Goal: Transaction & Acquisition: Purchase product/service

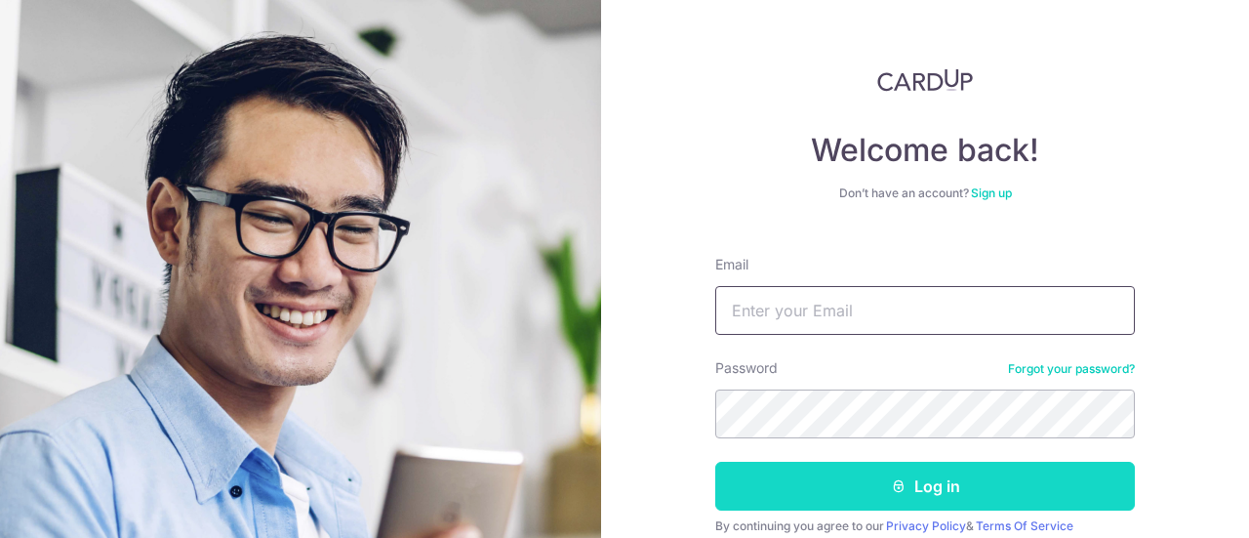
type input "[EMAIL_ADDRESS][DOMAIN_NAME]"
click at [808, 481] on button "Log in" at bounding box center [924, 485] width 419 height 49
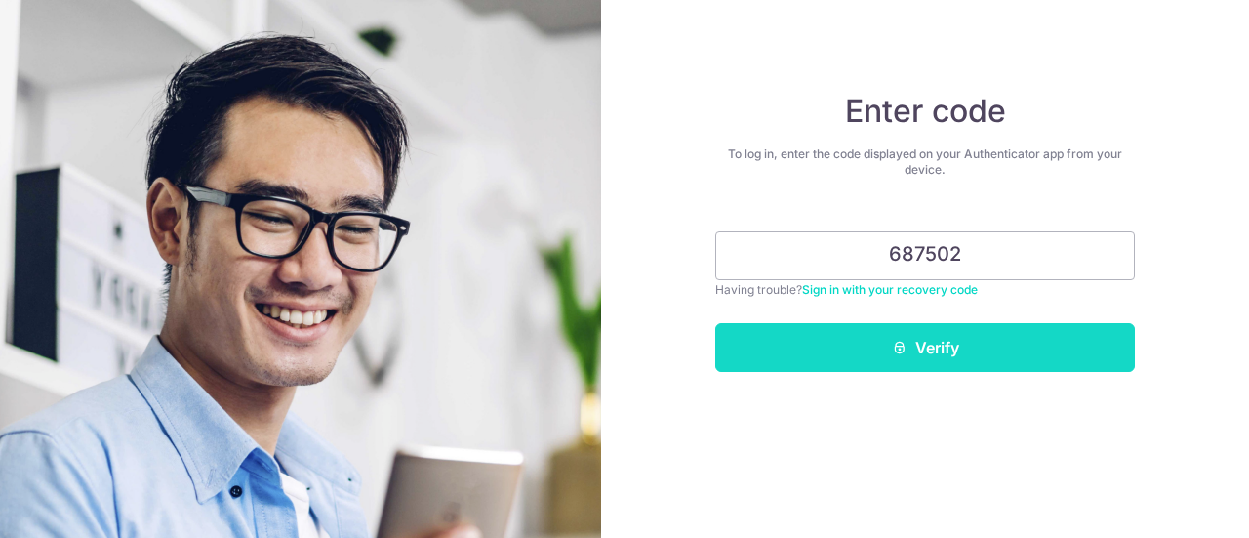
type input "687502"
click at [918, 356] on button "Verify" at bounding box center [924, 347] width 419 height 49
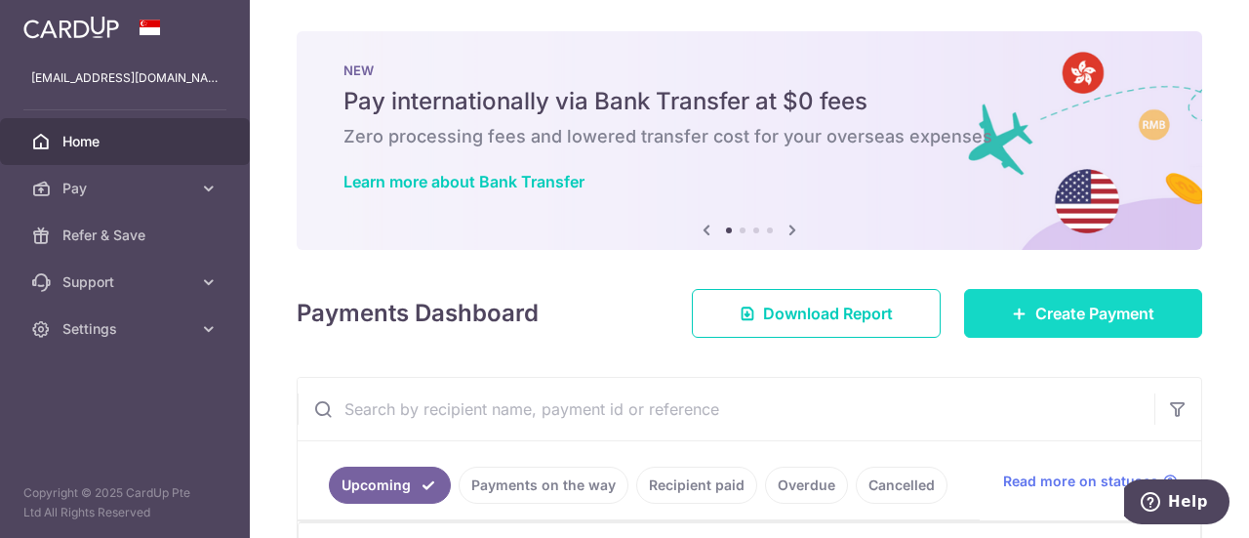
click at [1061, 314] on body "yashagraw@gmail.com Home Pay Payments Recipients Cards Refer & Save Support FAQ…" at bounding box center [624, 269] width 1249 height 538
click at [1035, 301] on span "Create Payment" at bounding box center [1094, 312] width 119 height 23
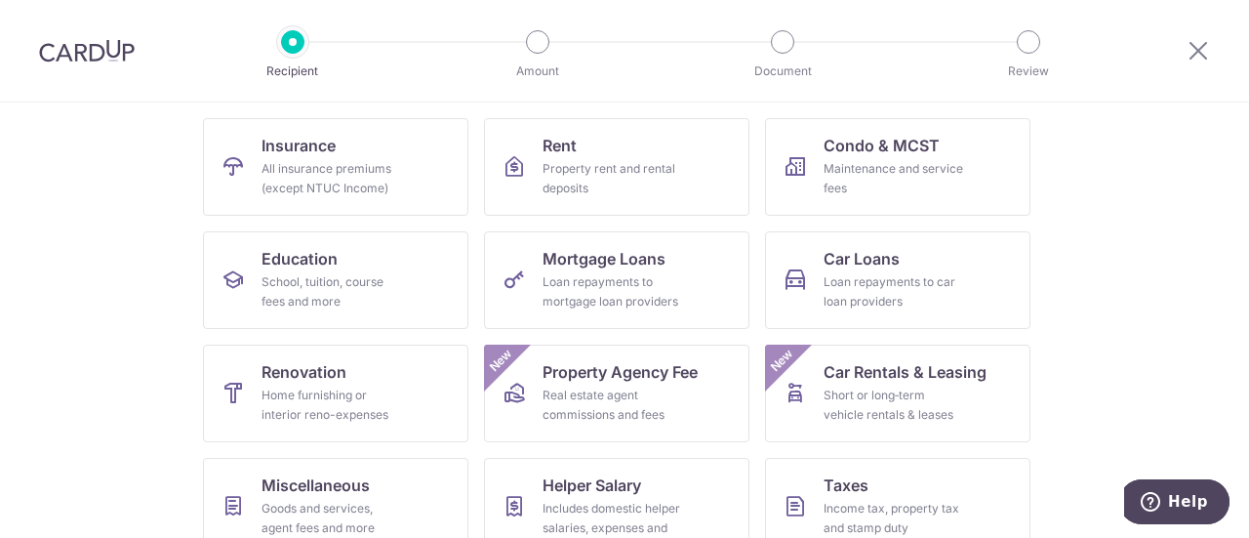
scroll to position [195, 0]
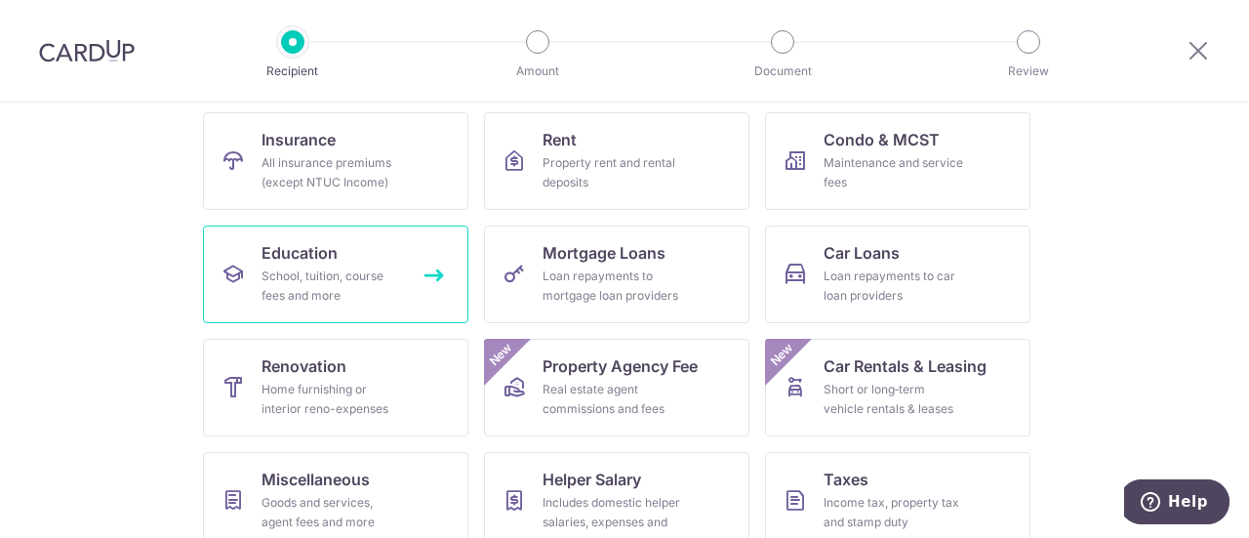
click at [319, 256] on span "Education" at bounding box center [299, 252] width 76 height 23
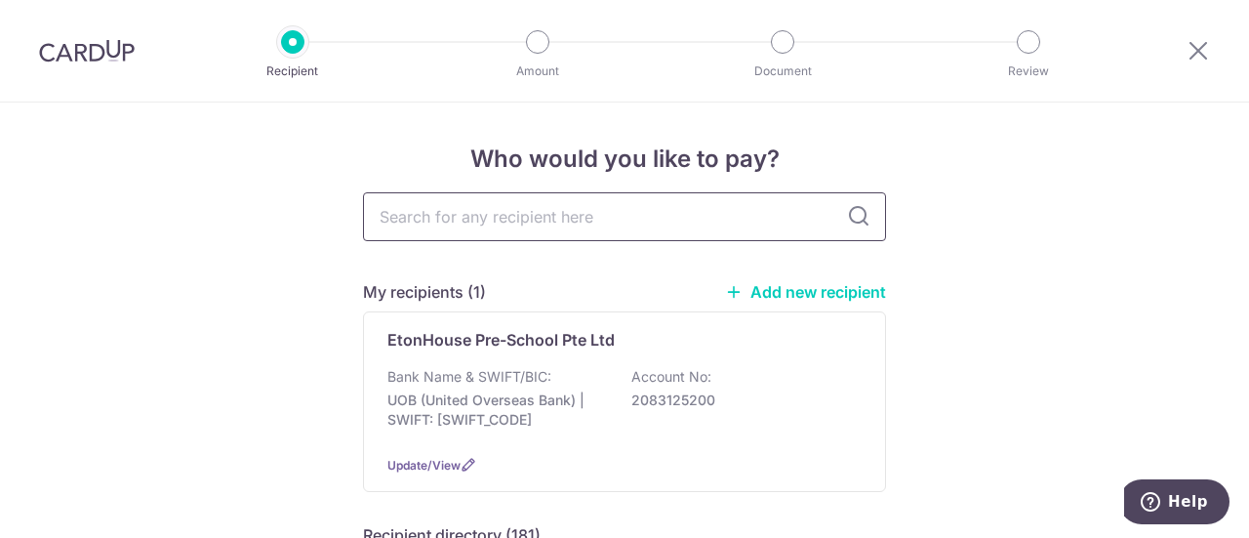
click at [463, 222] on input "text" at bounding box center [624, 216] width 523 height 49
type input "shic"
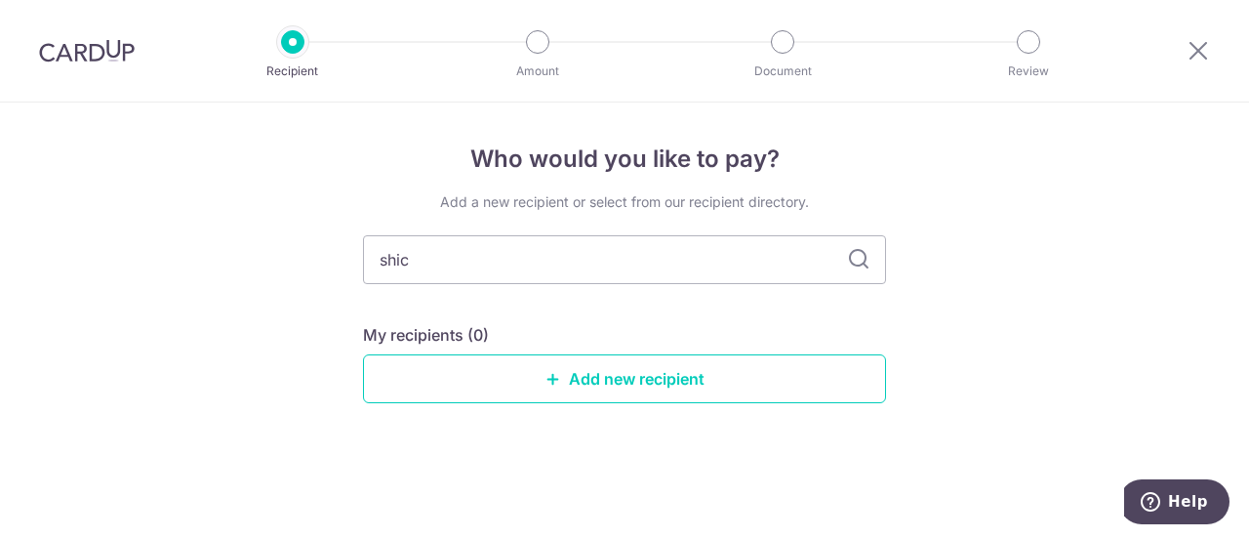
drag, startPoint x: 410, startPoint y: 261, endPoint x: 236, endPoint y: 295, distance: 176.8
click at [236, 295] on div "Who would you like to pay? Add a new recipient or select from our recipient dir…" at bounding box center [624, 319] width 1249 height 435
click at [657, 391] on link "Add new recipient" at bounding box center [624, 378] width 523 height 49
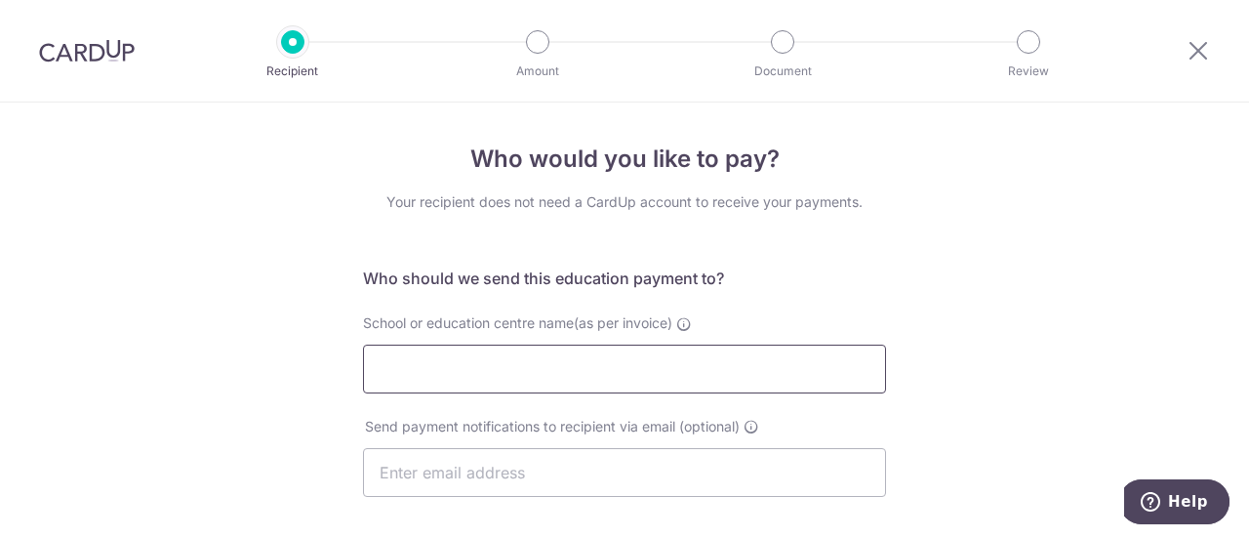
click at [448, 368] on input "School or education centre name(as per invoice)" at bounding box center [624, 368] width 523 height 49
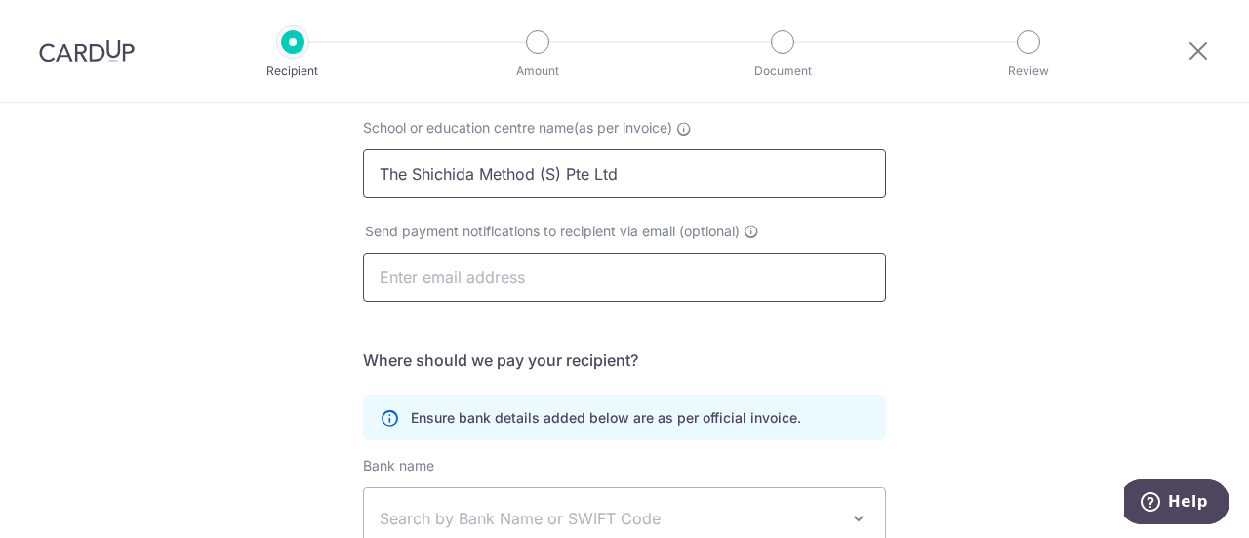
type input "The Shichida Method (S) Pte Ltd"
click at [476, 272] on input "text" at bounding box center [624, 277] width 523 height 49
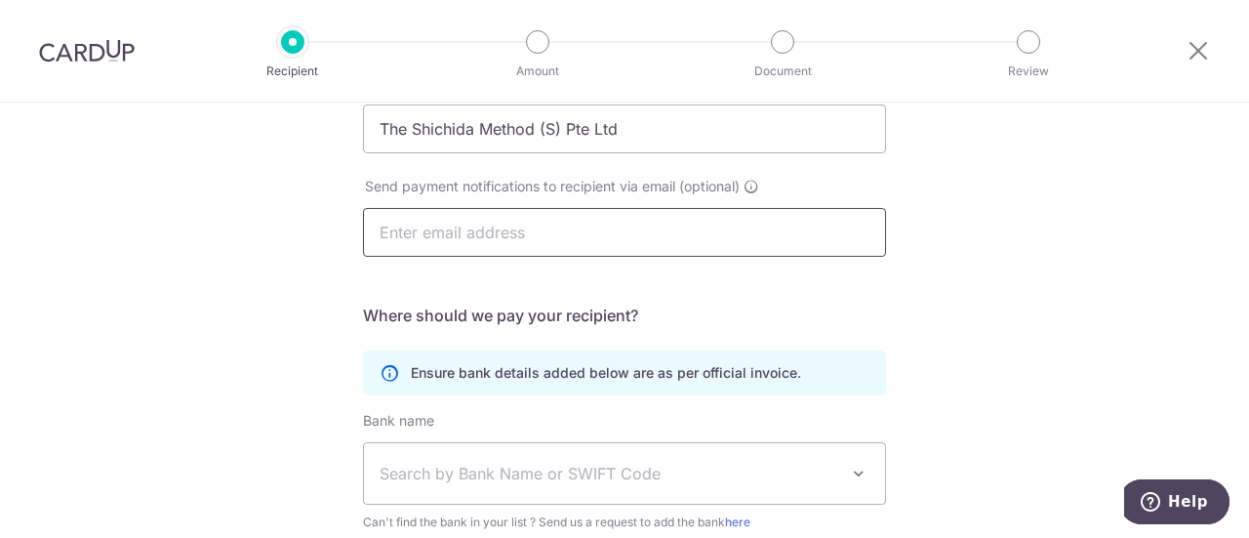
scroll to position [199, 0]
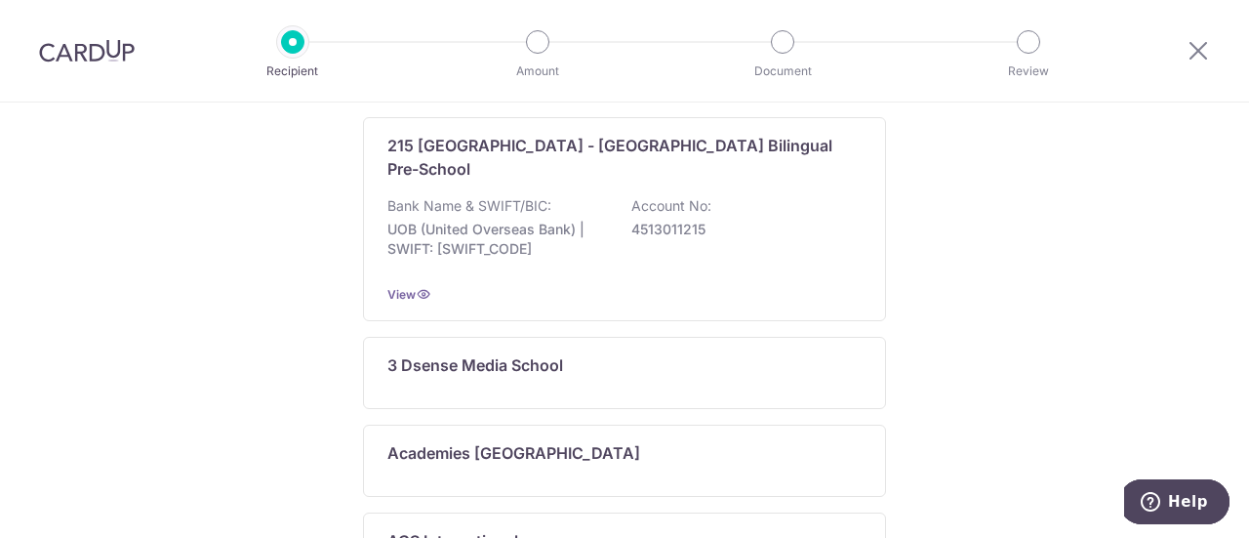
scroll to position [293, 0]
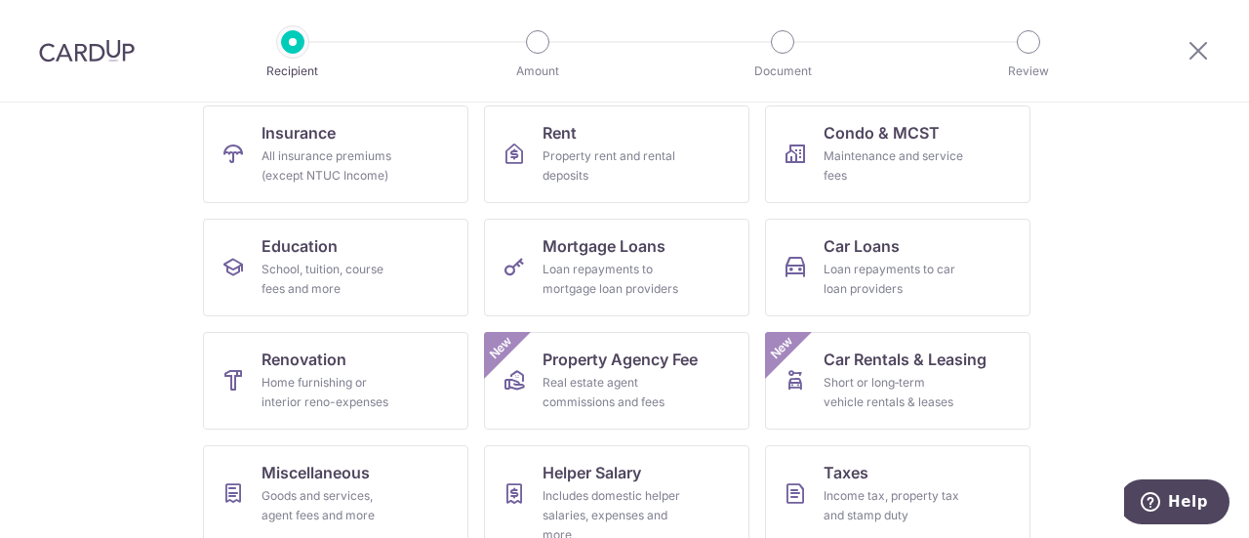
scroll to position [293, 0]
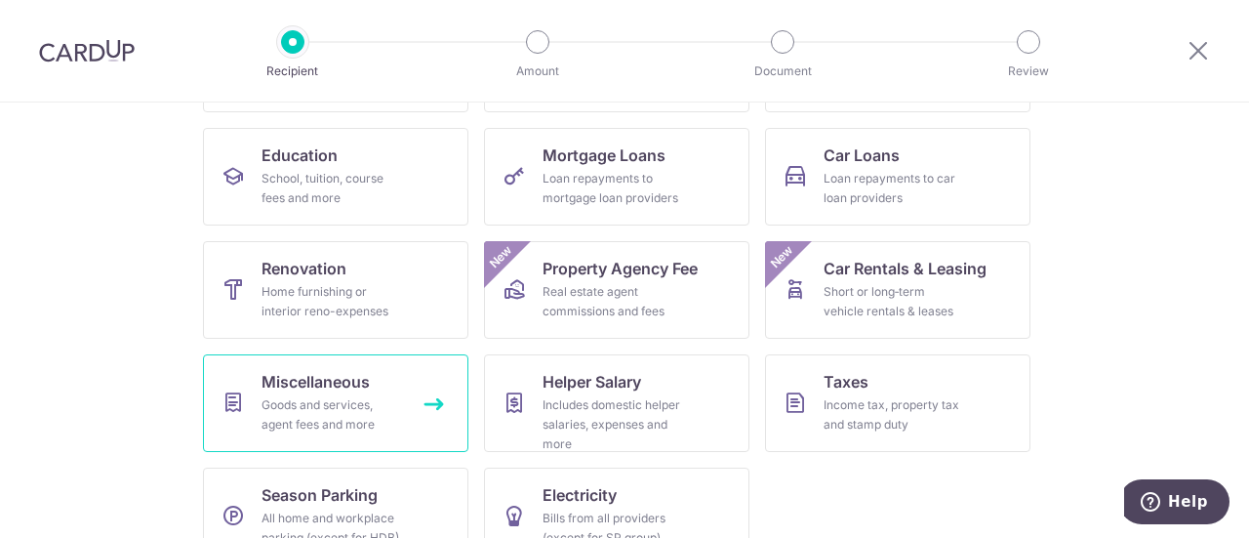
click at [343, 381] on span "Miscellaneous" at bounding box center [315, 381] width 108 height 23
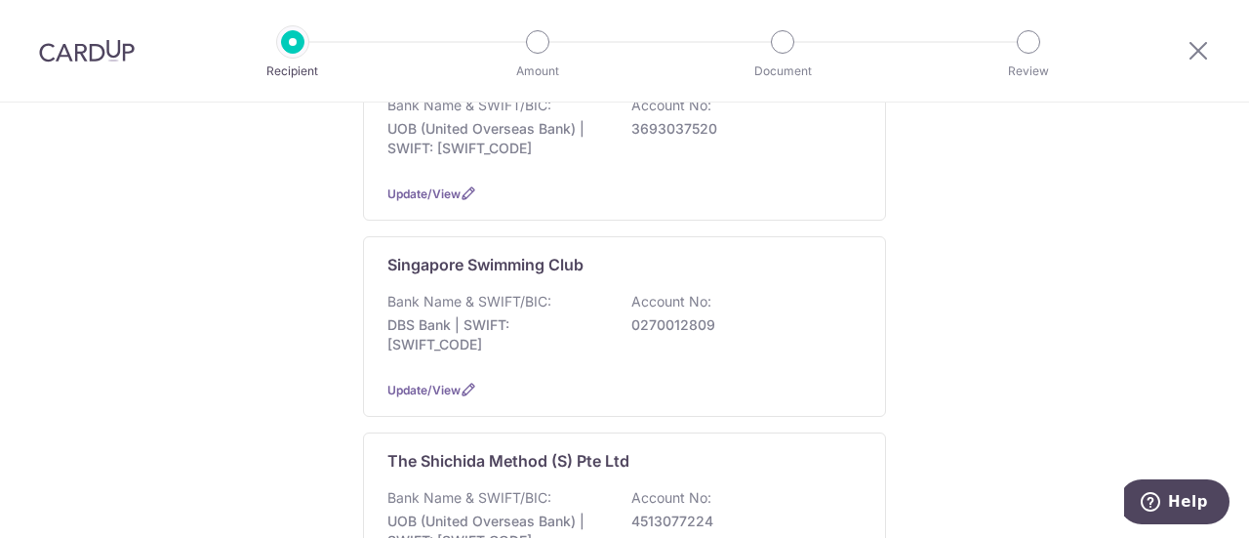
scroll to position [585, 0]
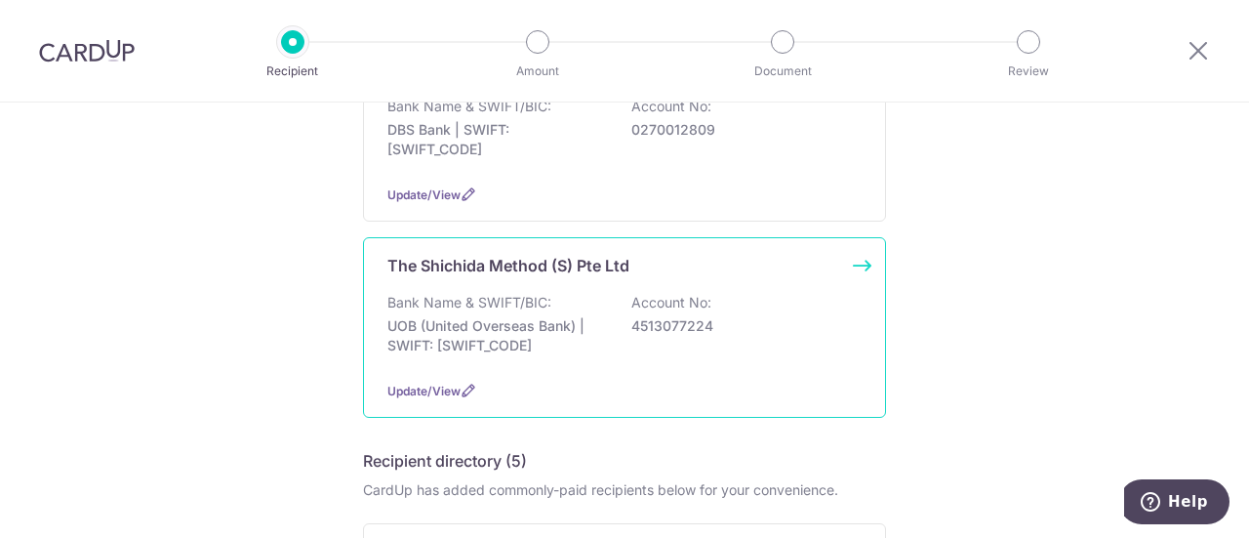
click at [802, 293] on div "Bank Name & SWIFT/BIC: UOB (United Overseas Bank) | SWIFT: [SWIFT_CODE] Account…" at bounding box center [624, 329] width 474 height 72
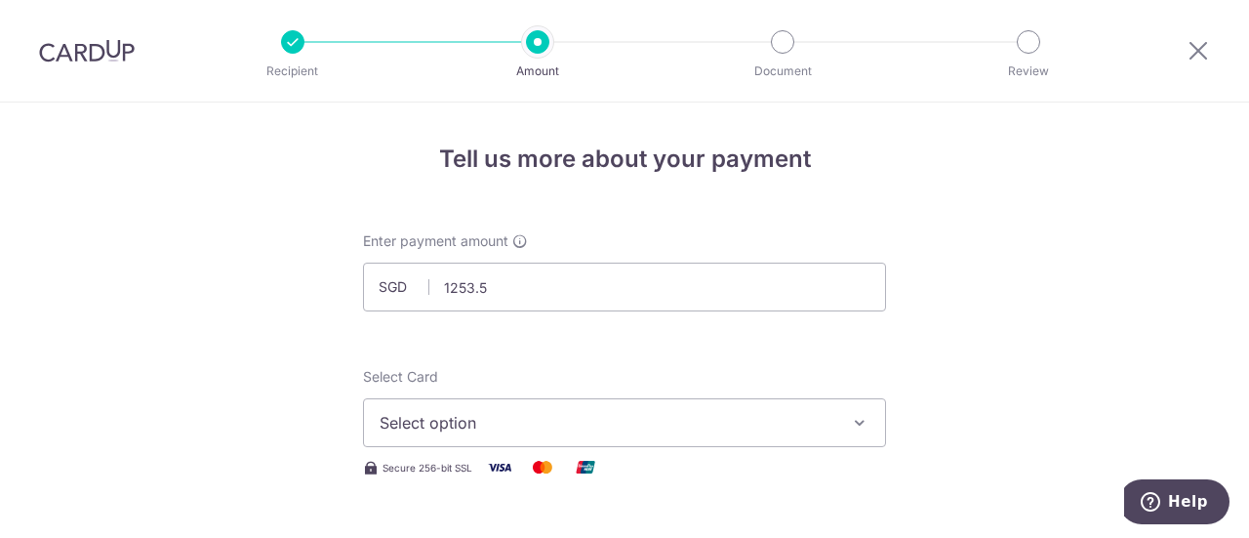
type input "1,253.50"
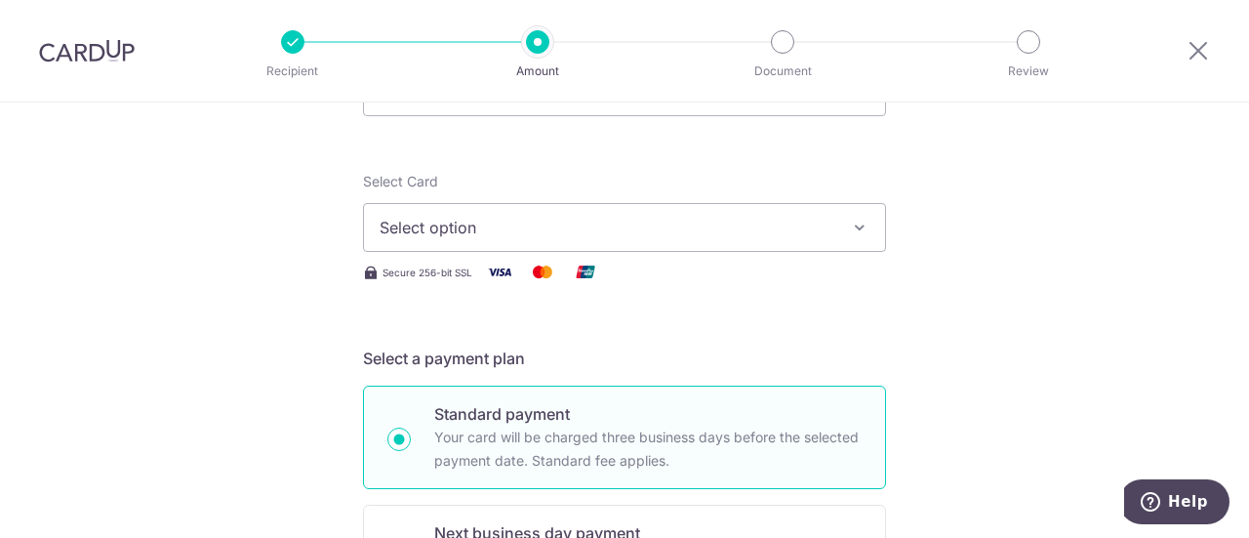
click at [449, 244] on button "Select option" at bounding box center [624, 227] width 523 height 49
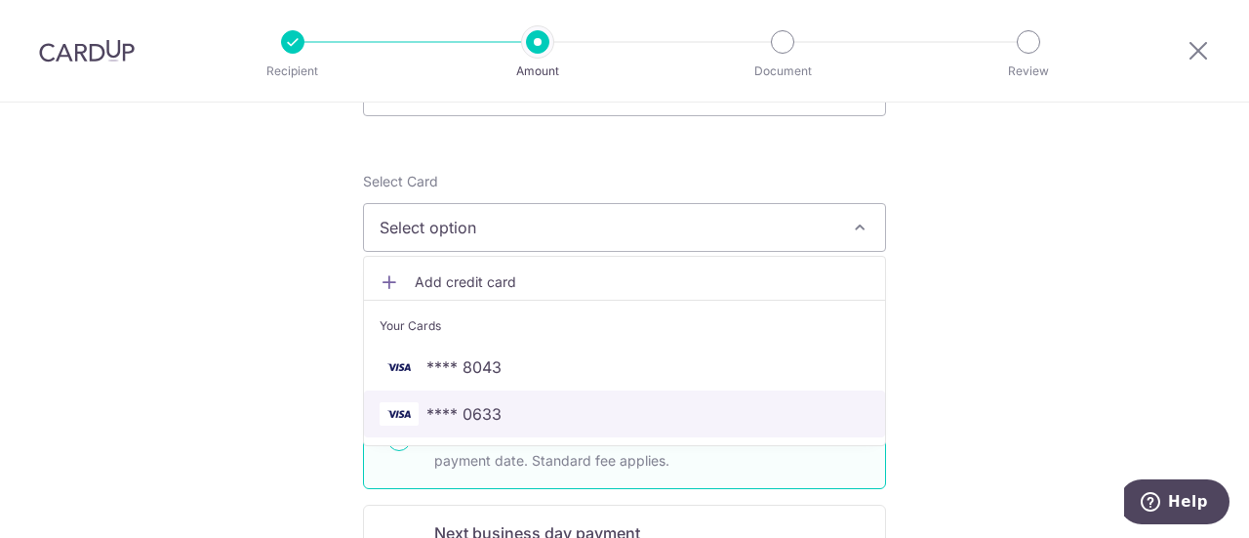
click at [447, 404] on span "**** 0633" at bounding box center [463, 413] width 75 height 23
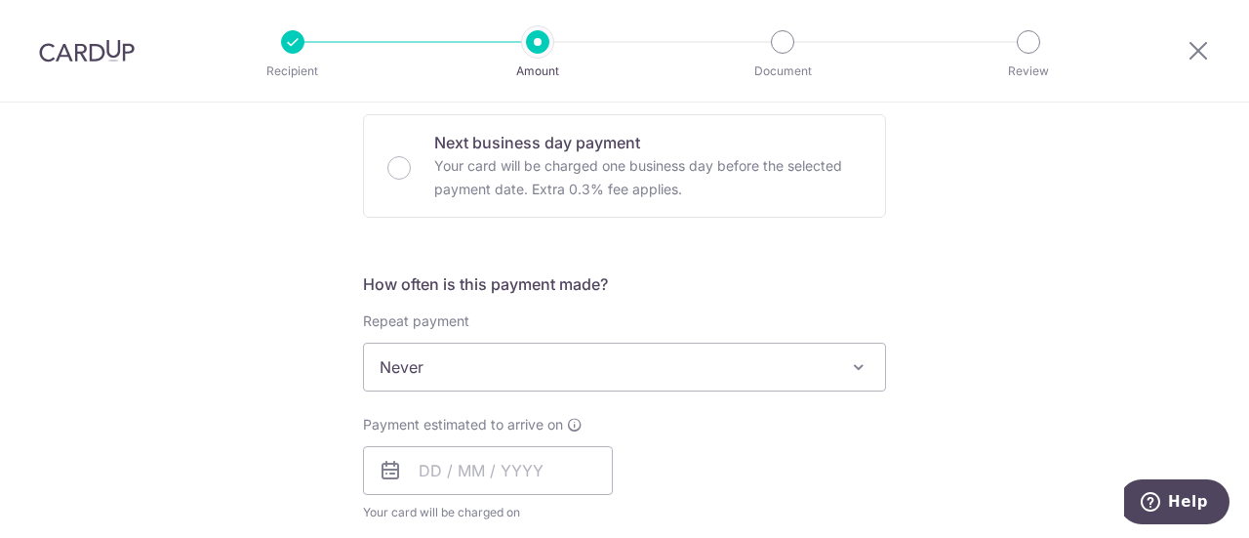
scroll to position [683, 0]
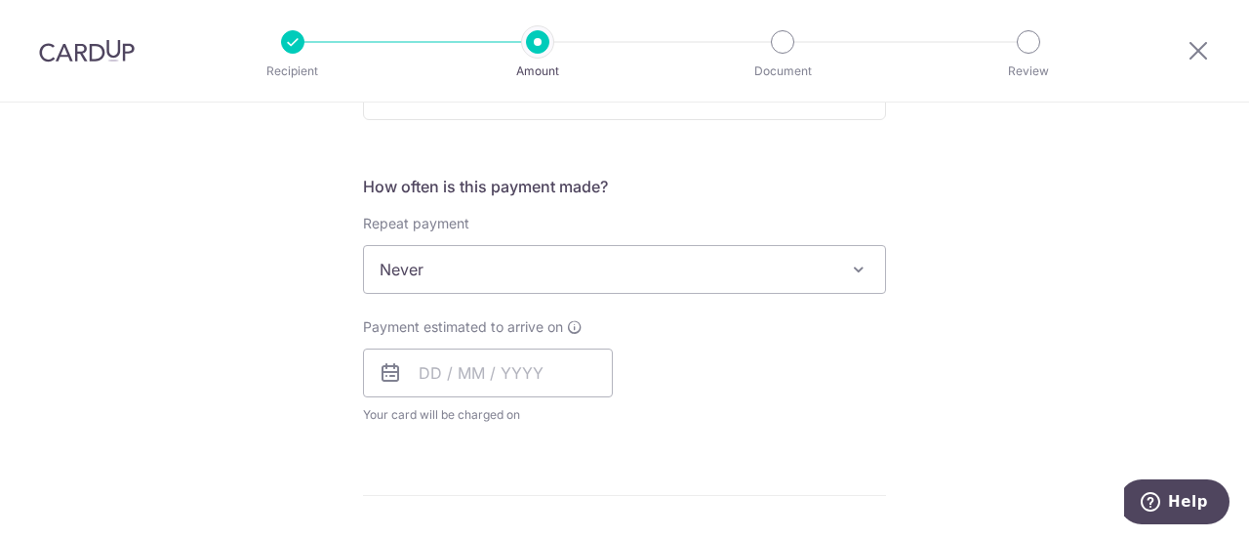
click at [445, 270] on span "Never" at bounding box center [624, 269] width 521 height 47
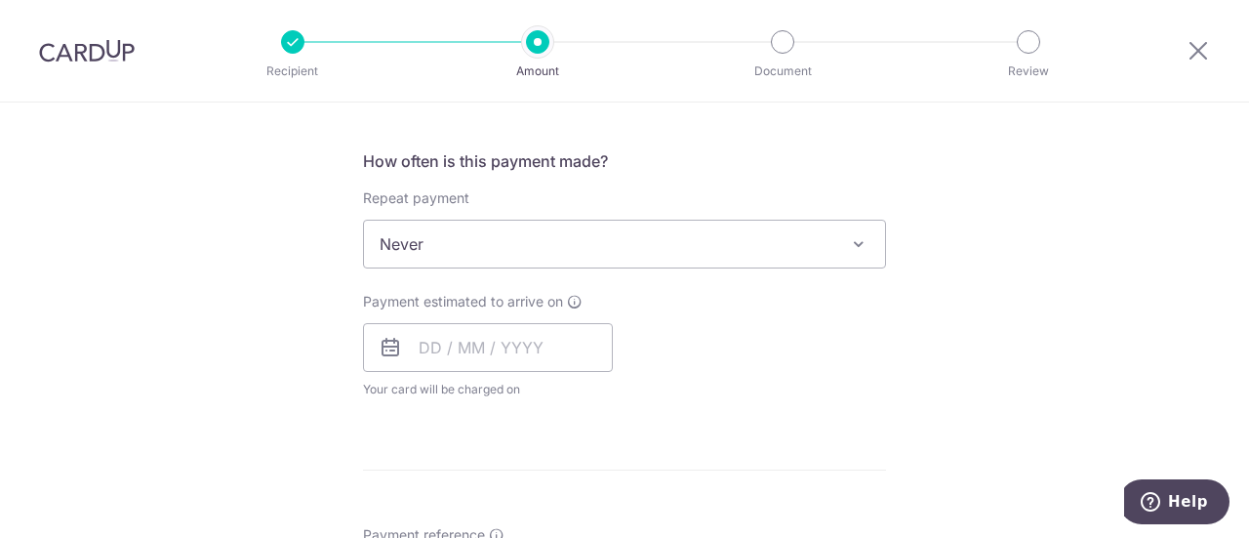
scroll to position [780, 0]
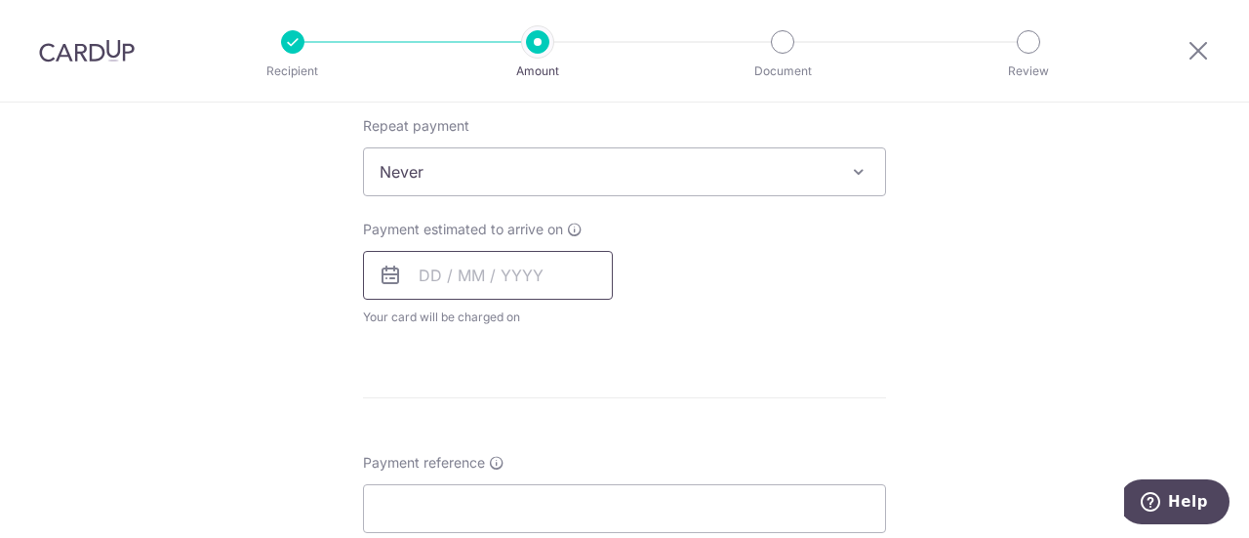
click at [474, 273] on input "text" at bounding box center [488, 275] width 250 height 49
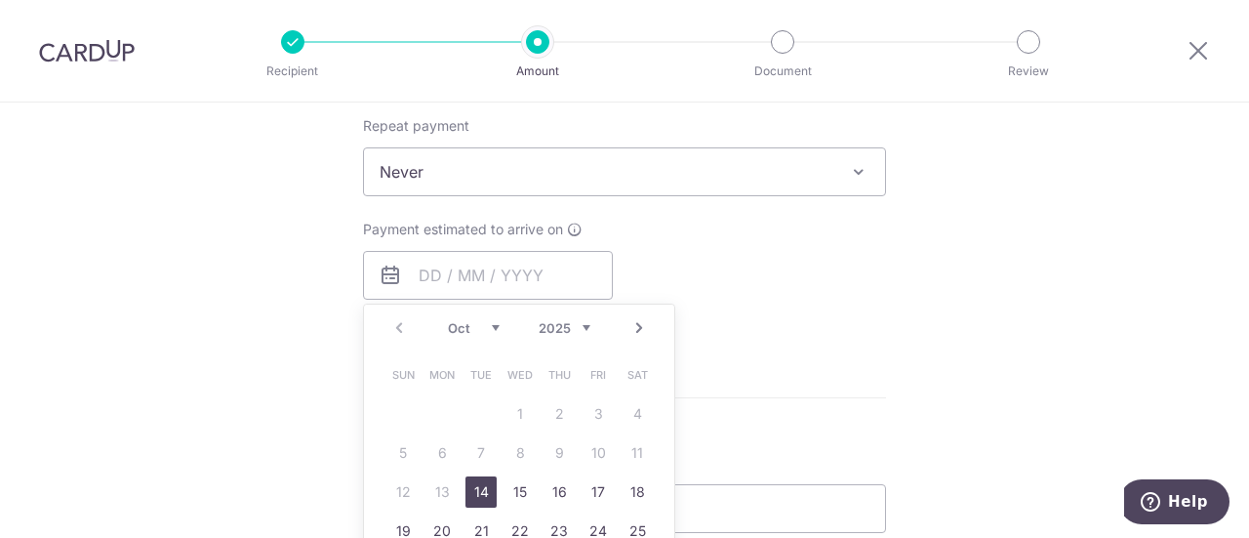
click at [840, 351] on form "Enter payment amount SGD 1,253.50 1253.50 Select Card **** 0633 Add credit card…" at bounding box center [624, 223] width 523 height 1544
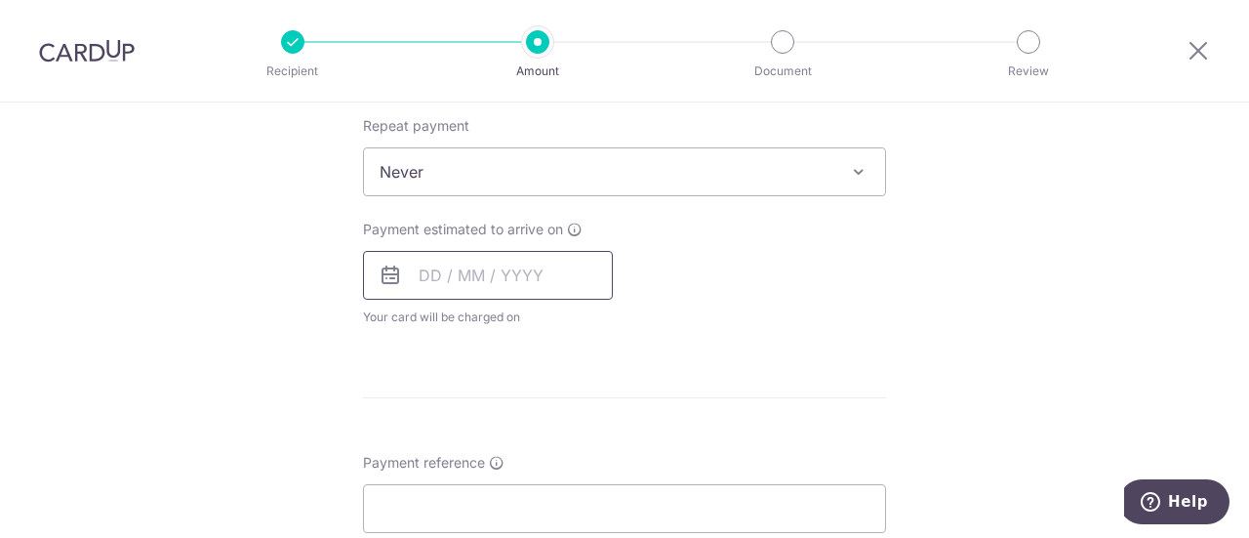
click at [519, 280] on input "text" at bounding box center [488, 275] width 250 height 49
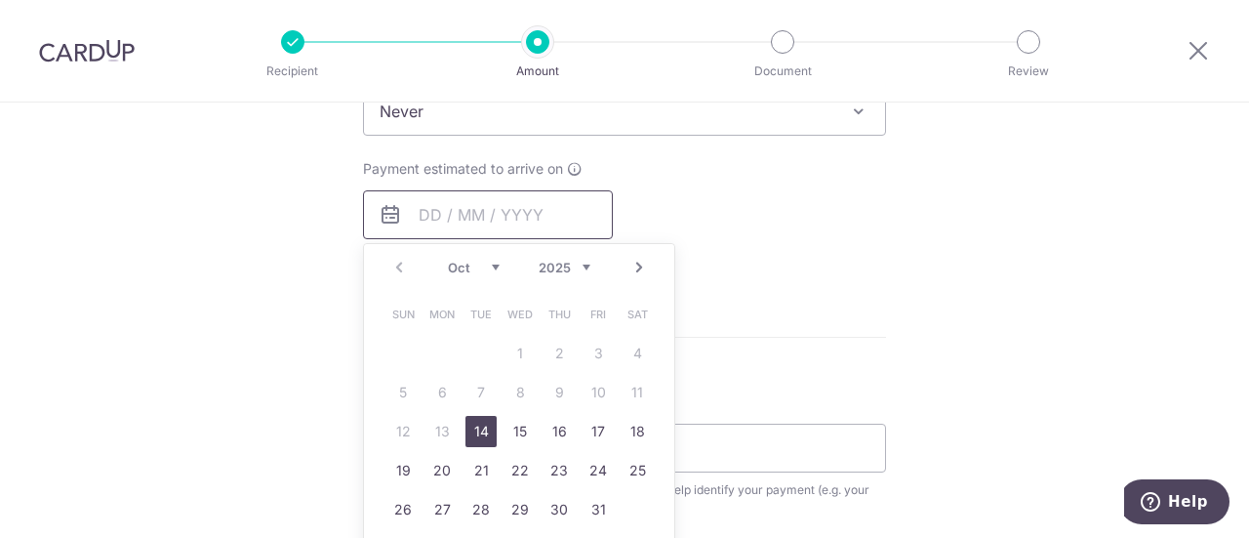
scroll to position [976, 0]
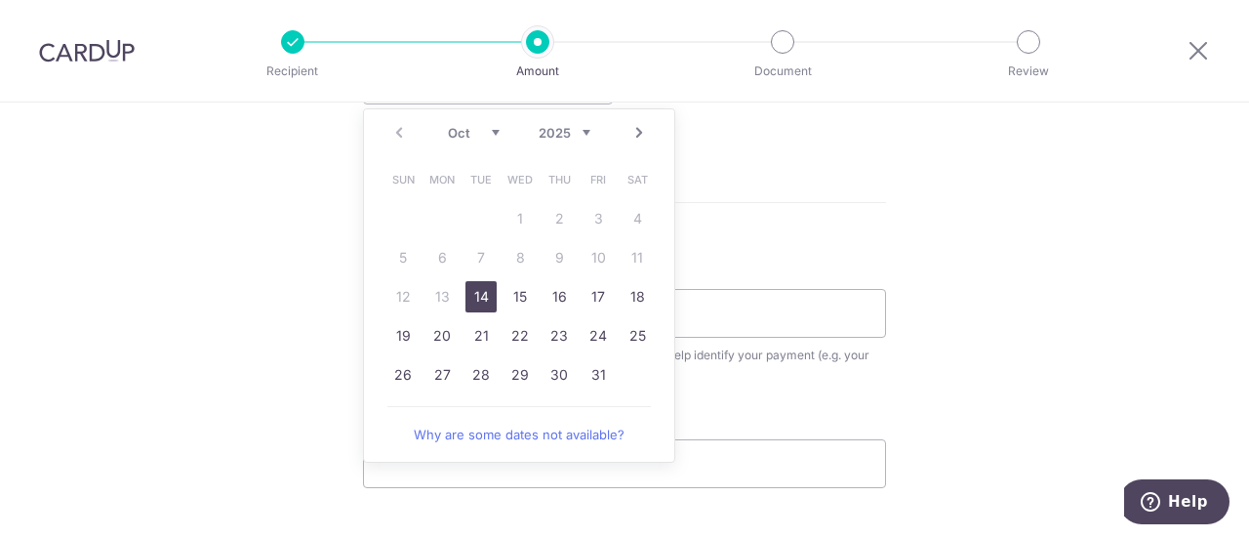
click at [472, 297] on link "14" at bounding box center [480, 296] width 31 height 31
type input "[DATE]"
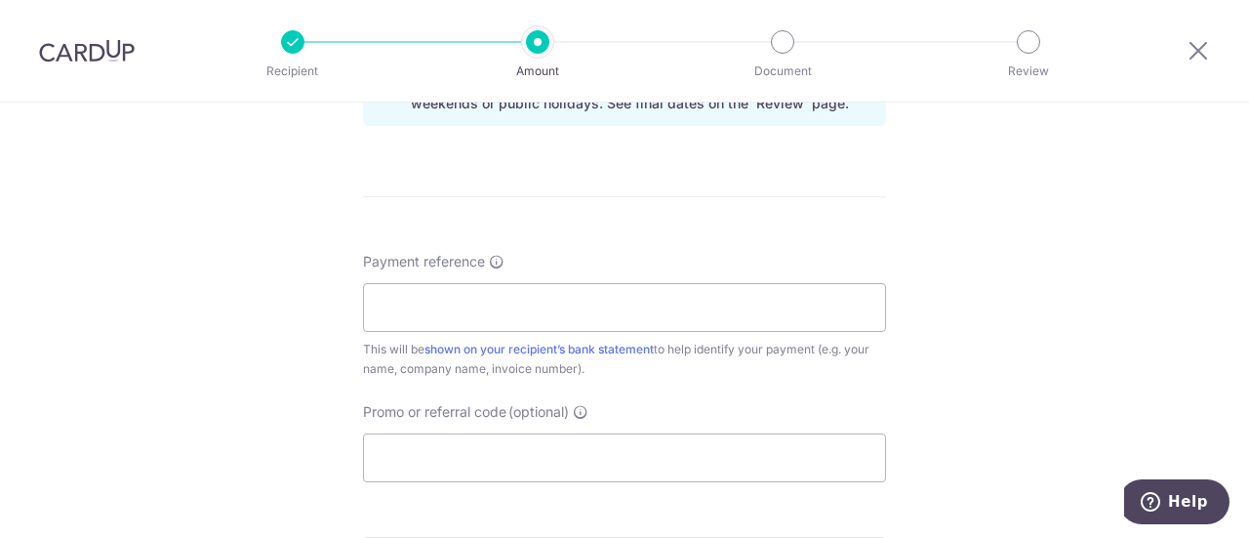
scroll to position [1073, 0]
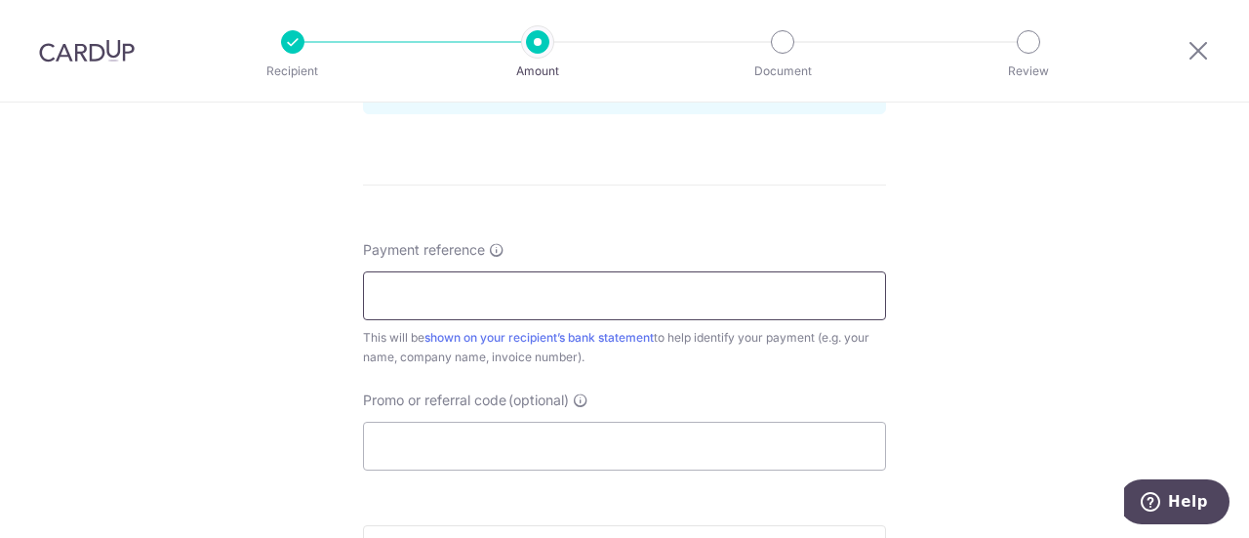
click at [479, 293] on input "Payment reference" at bounding box center [624, 295] width 523 height 49
click at [500, 298] on input "Payment reference" at bounding box center [624, 295] width 523 height 49
type input "InayaAgrawal/21/OctDec25"
click at [455, 456] on input "Promo or referral code (optional)" at bounding box center [624, 445] width 523 height 49
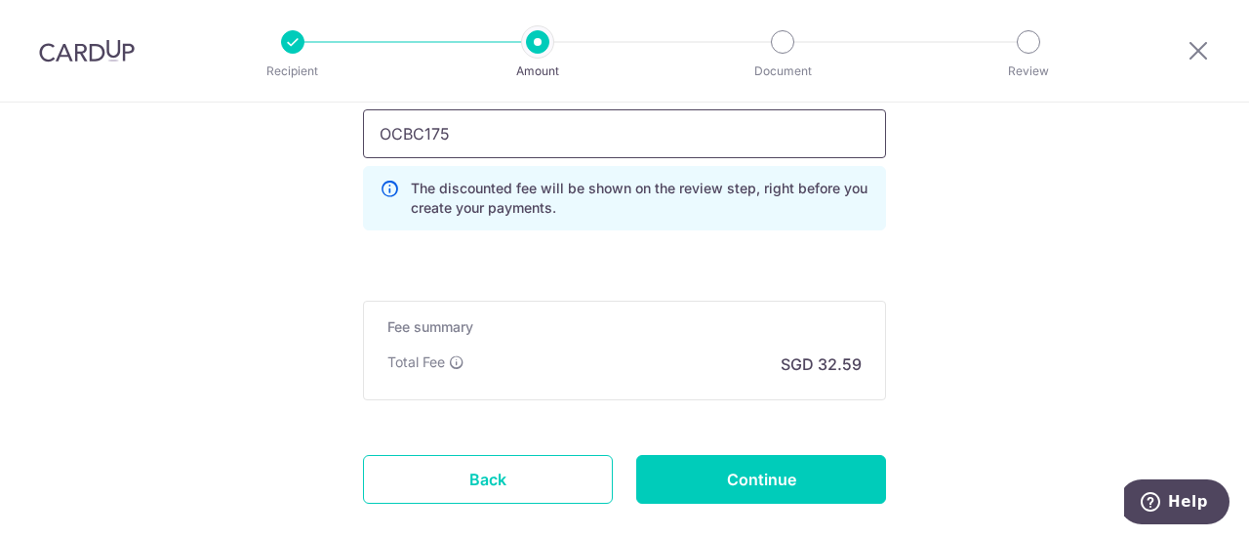
scroll to position [1463, 0]
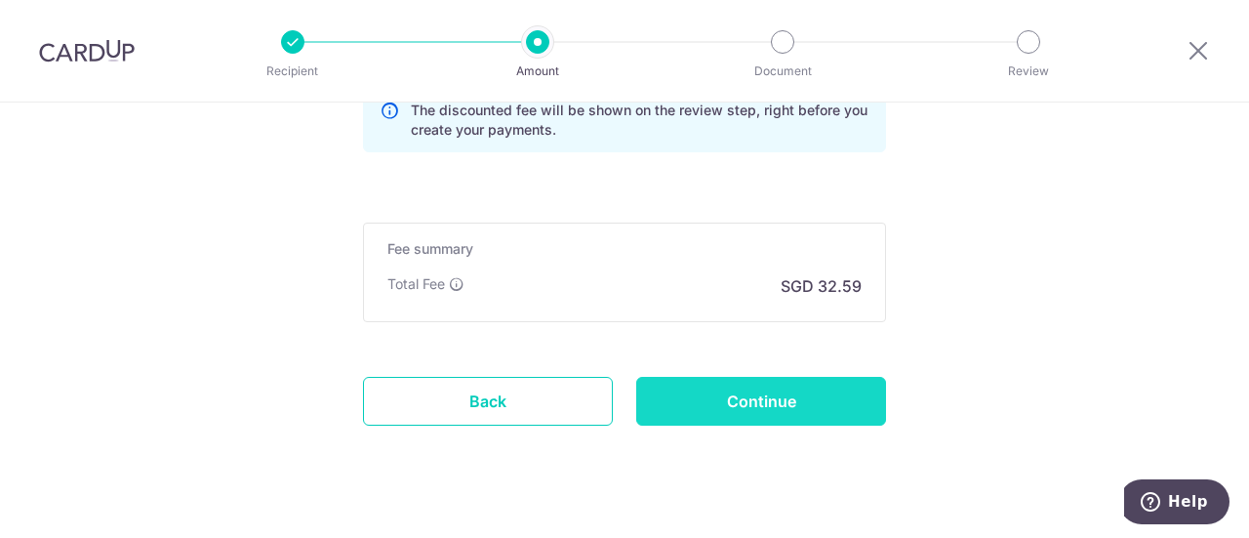
type input "OCBC175"
click at [789, 395] on input "Continue" at bounding box center [761, 401] width 250 height 49
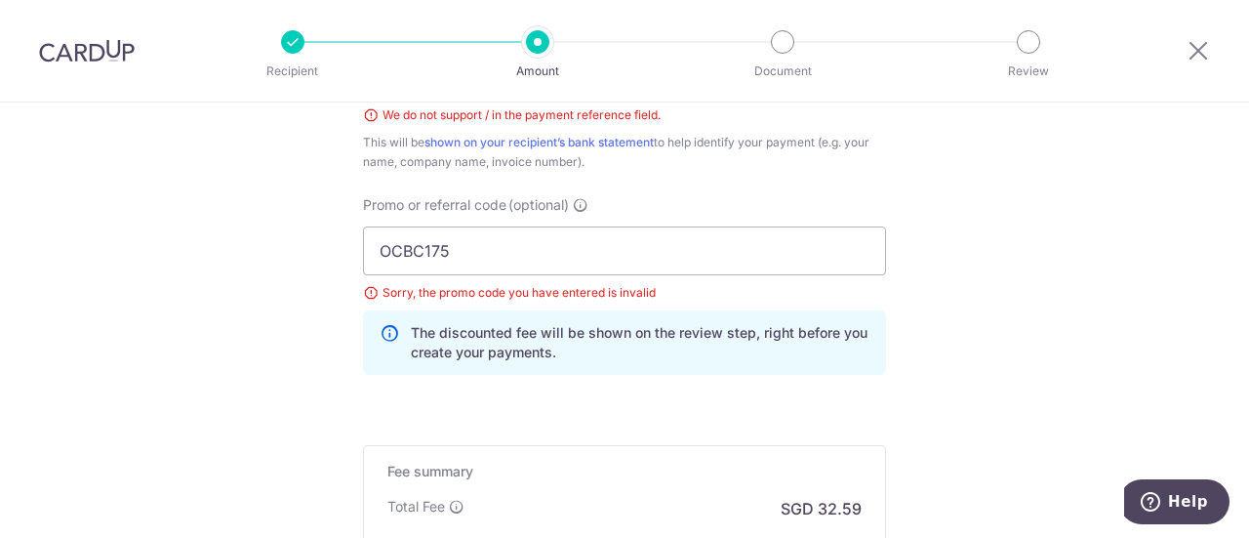
scroll to position [1198, 0]
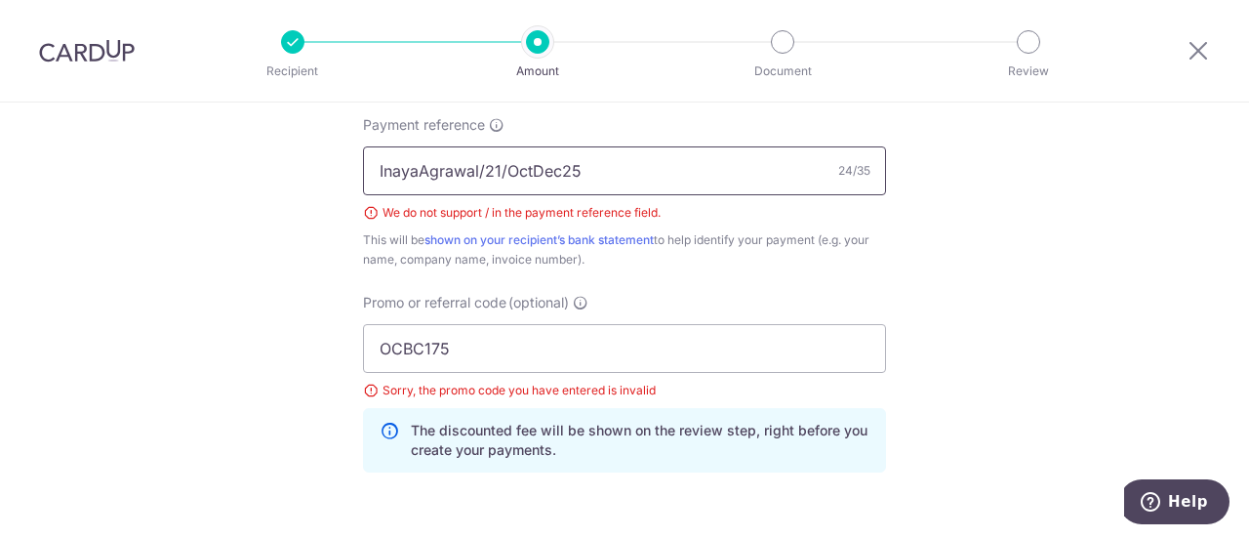
click at [501, 165] on input "InayaAgrawal/21/OctDec25" at bounding box center [624, 170] width 523 height 49
type input "InayaAgrawal-21-OctDec25"
drag, startPoint x: 467, startPoint y: 346, endPoint x: 422, endPoint y: 352, distance: 45.3
click at [422, 352] on input "OCBC175" at bounding box center [624, 348] width 523 height 49
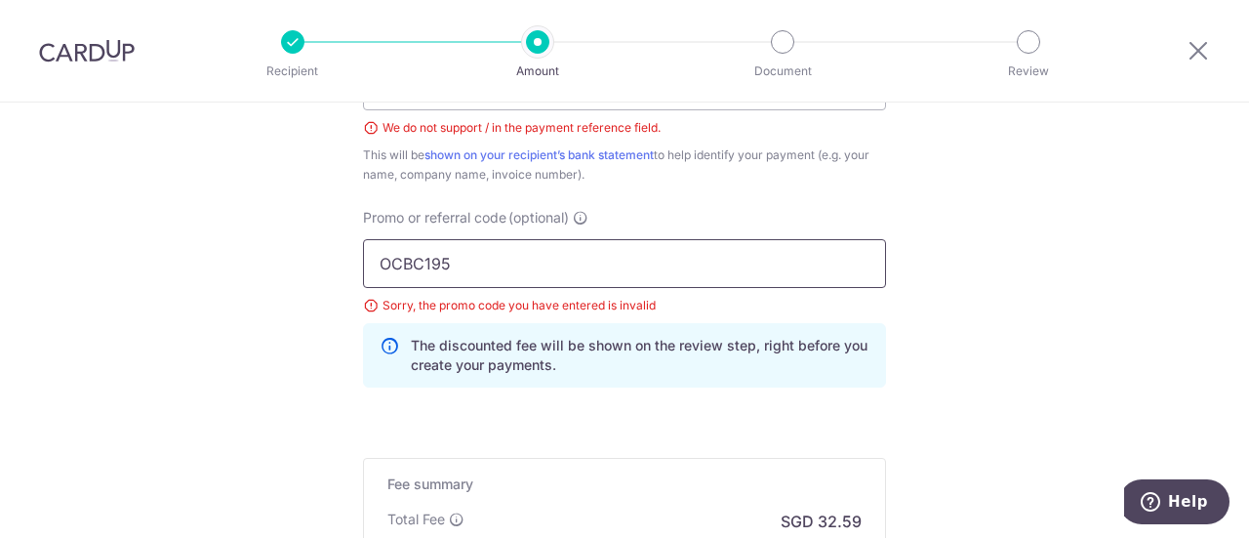
scroll to position [1393, 0]
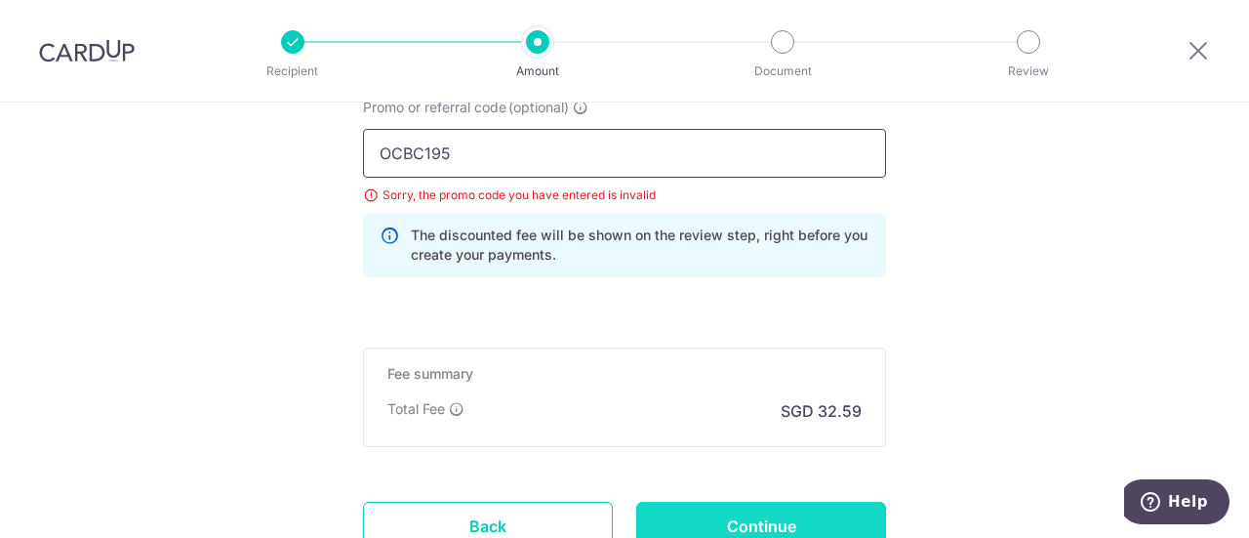
type input "OCBC195"
click at [751, 520] on input "Continue" at bounding box center [761, 525] width 250 height 49
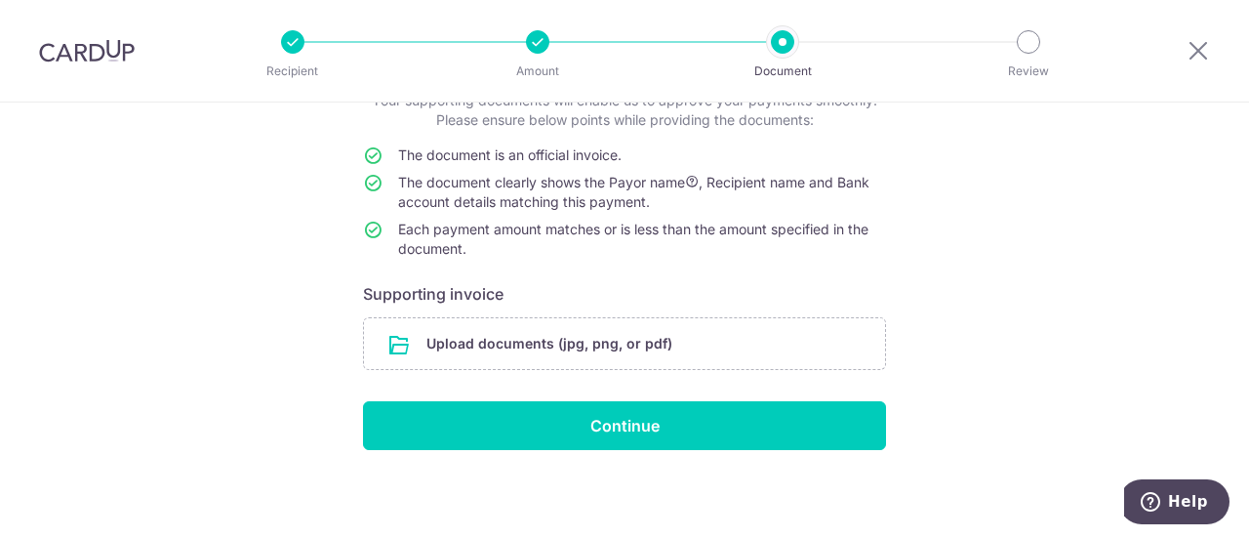
scroll to position [142, 0]
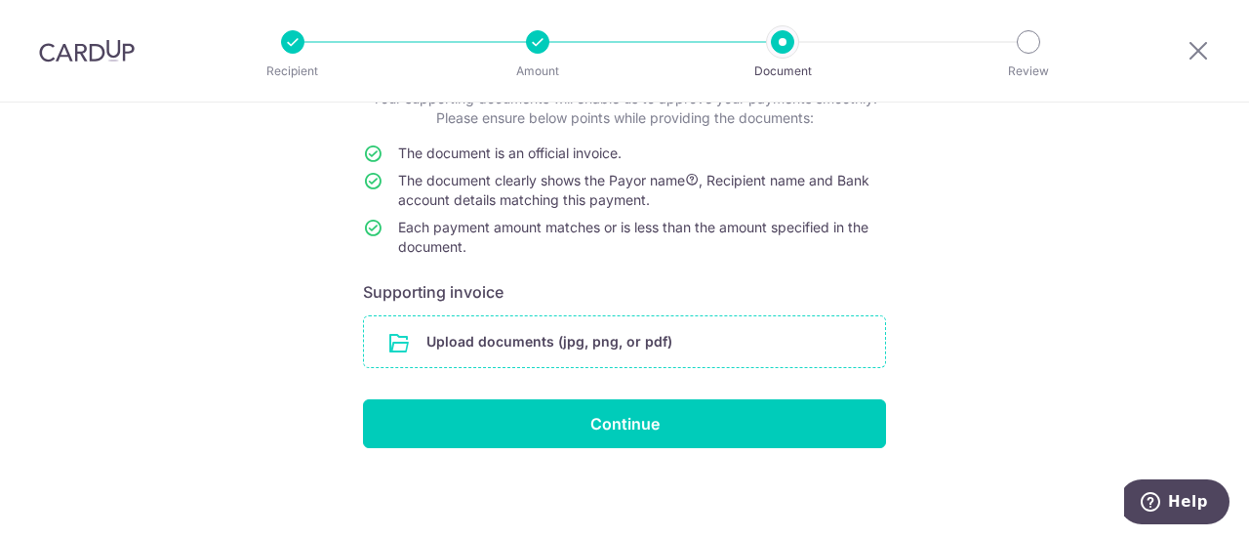
click at [571, 333] on input "file" at bounding box center [624, 341] width 521 height 51
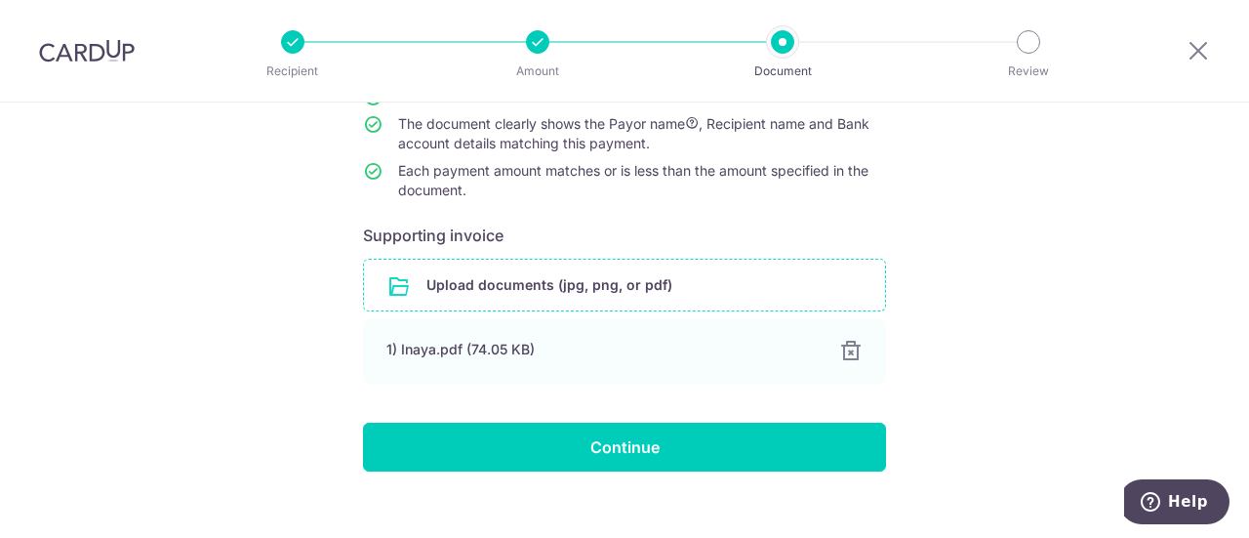
scroll to position [222, 0]
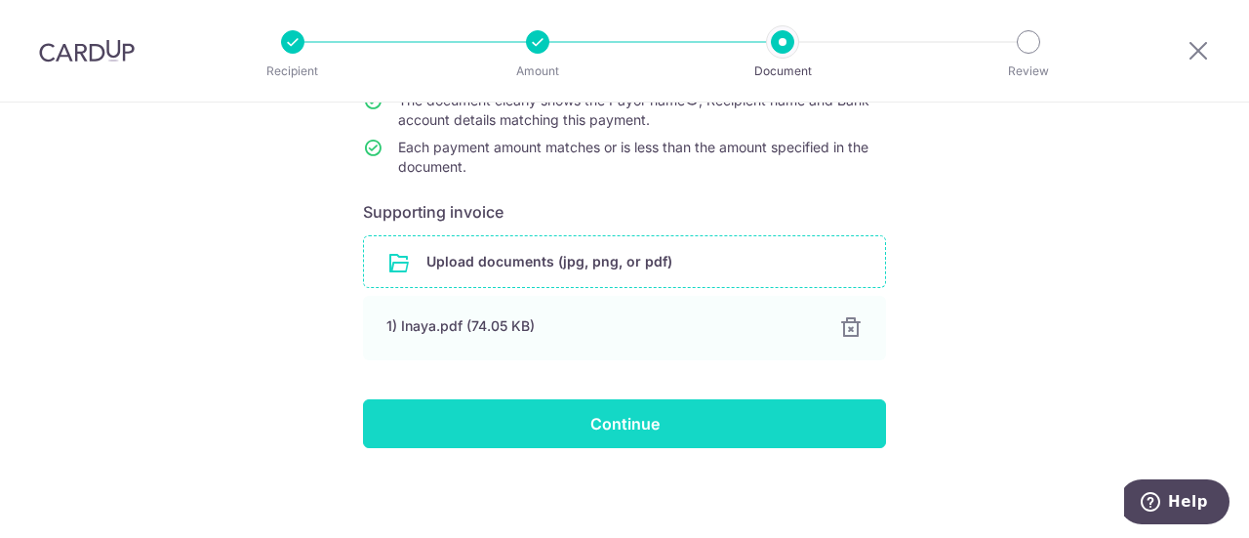
click at [552, 406] on input "Continue" at bounding box center [624, 423] width 523 height 49
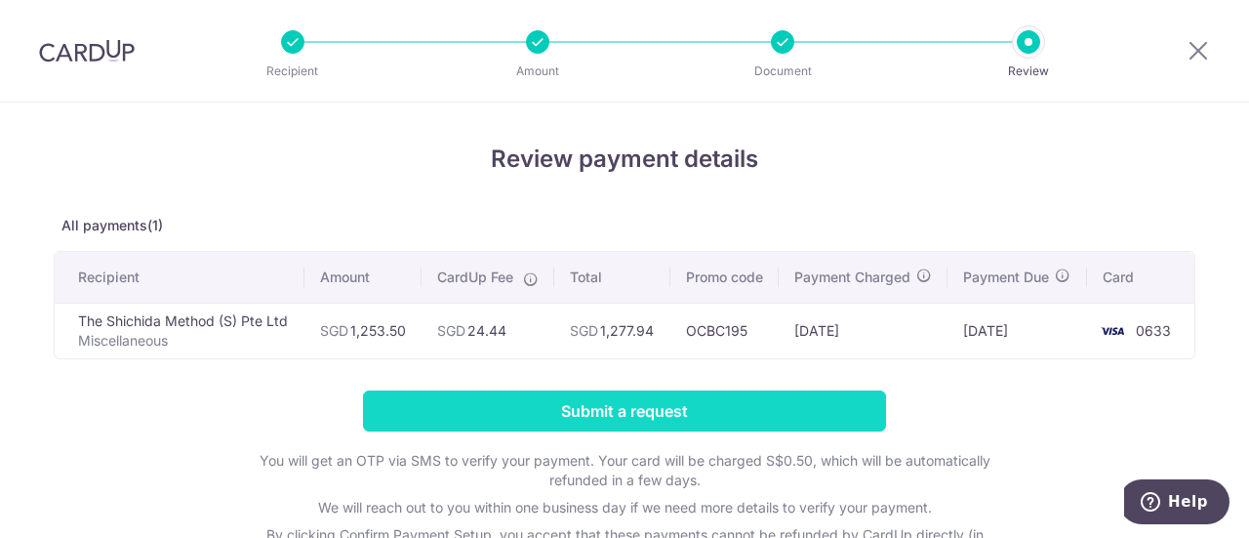
click at [579, 413] on input "Submit a request" at bounding box center [624, 410] width 523 height 41
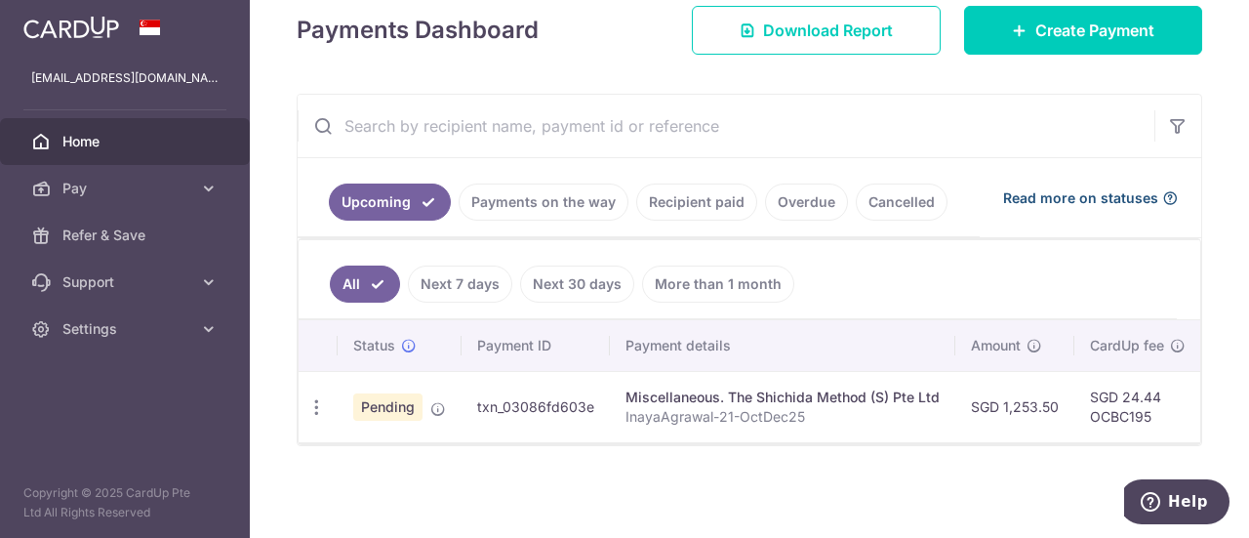
click at [1015, 192] on span "Read more on statuses" at bounding box center [1080, 198] width 155 height 20
click at [533, 399] on td "txn_03086fd603e" at bounding box center [535, 406] width 148 height 71
click at [671, 391] on div "Miscellaneous. The Shichida Method (S) Pte Ltd" at bounding box center [782, 397] width 314 height 20
click at [670, 391] on div "Miscellaneous. The Shichida Method (S) Pte Ltd" at bounding box center [782, 397] width 314 height 20
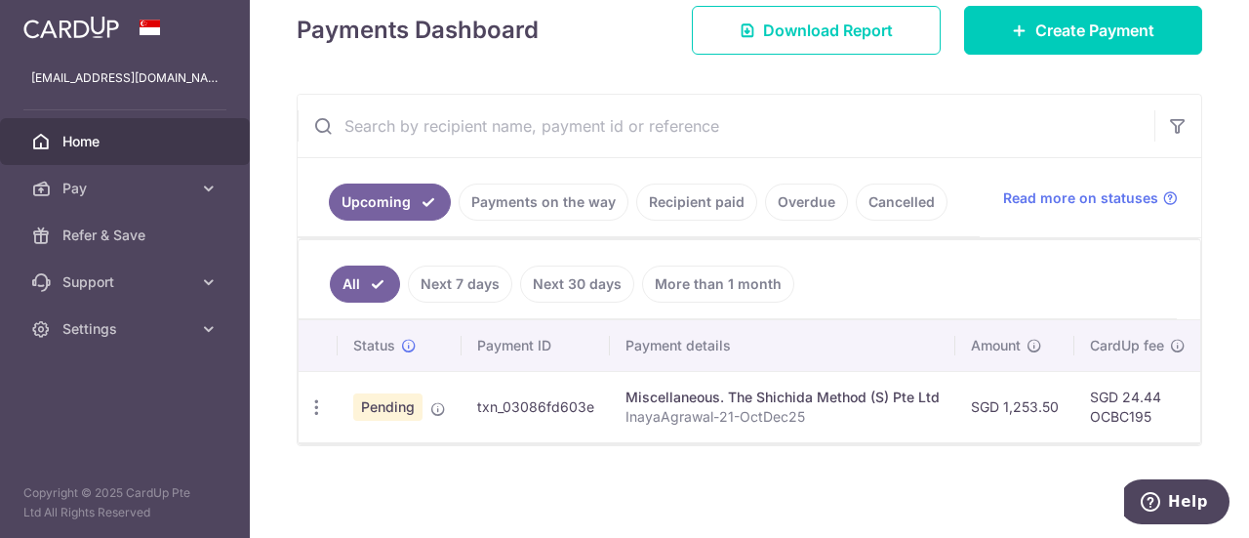
scroll to position [91, 0]
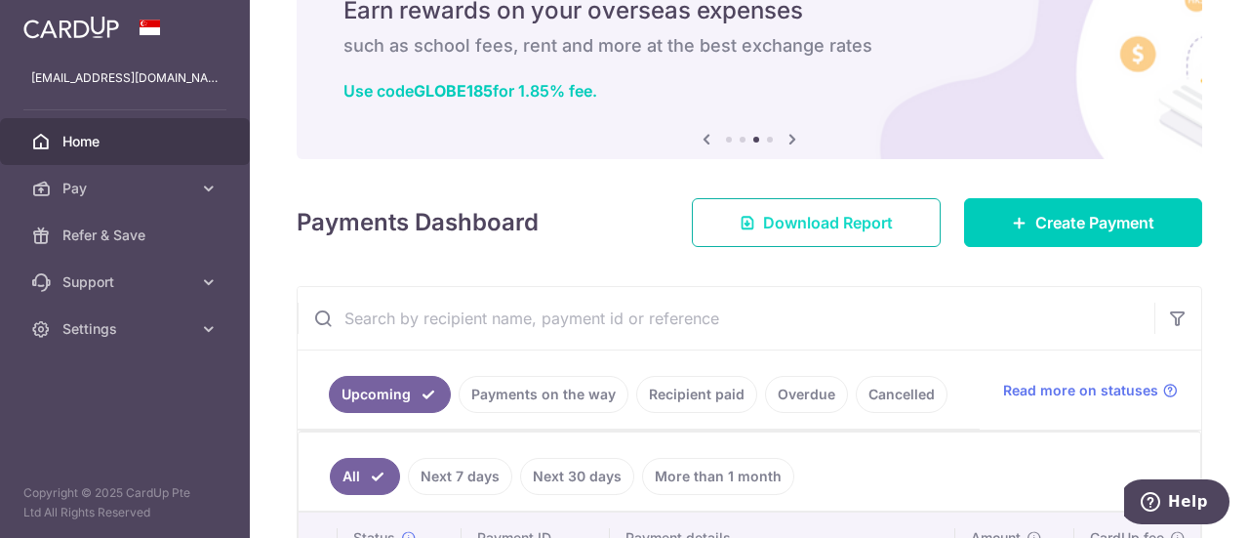
click at [768, 219] on span "Download Report" at bounding box center [828, 222] width 130 height 23
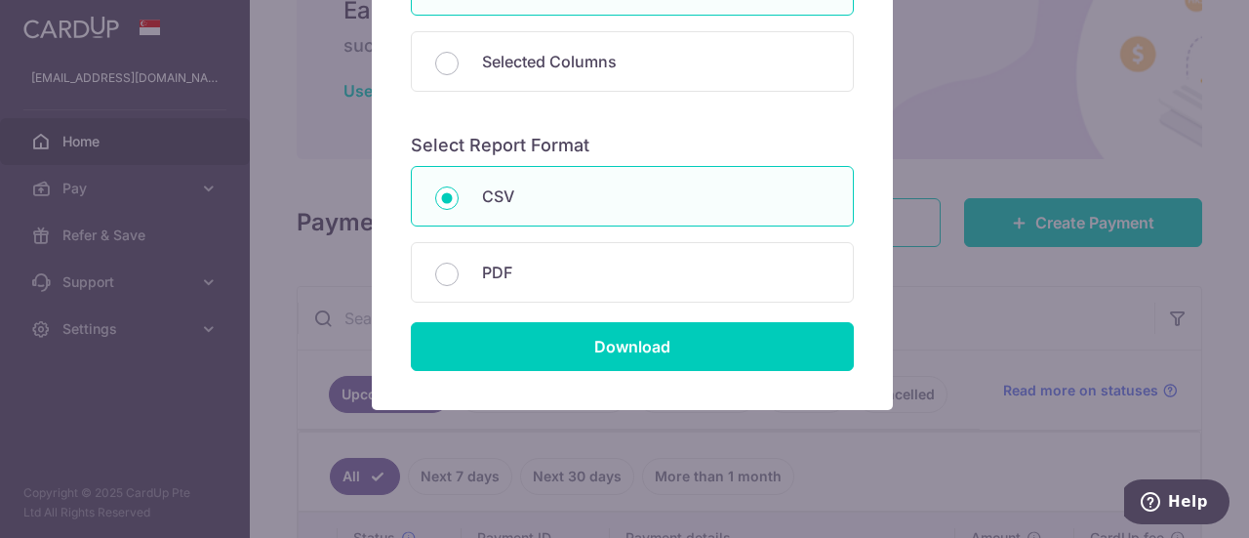
scroll to position [330, 0]
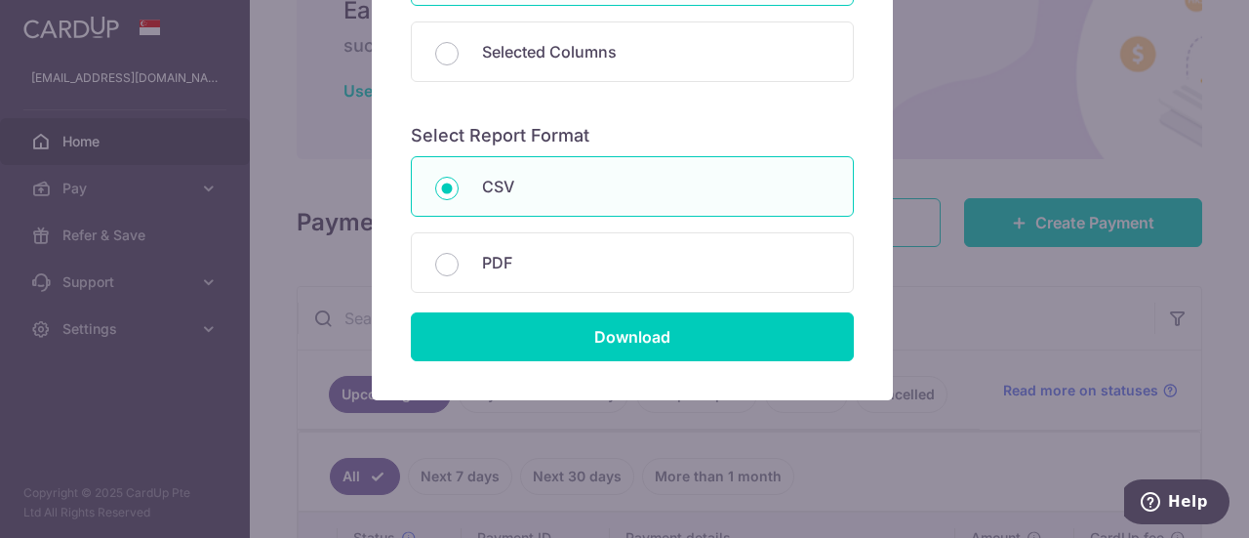
click at [884, 281] on div "Report Preference Select Report Columns All Columns Selected Columns Payment Id…" at bounding box center [632, 106] width 521 height 588
click at [912, 276] on div "Report Preference Select Report Columns All Columns Selected Columns Payment Id…" at bounding box center [624, 269] width 1249 height 538
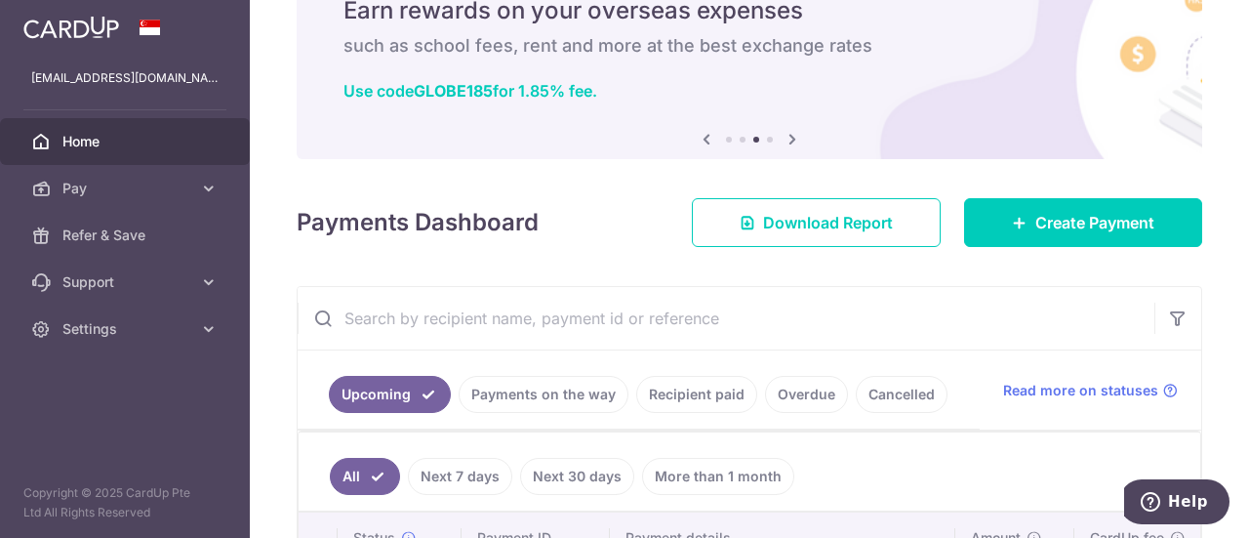
scroll to position [0, 0]
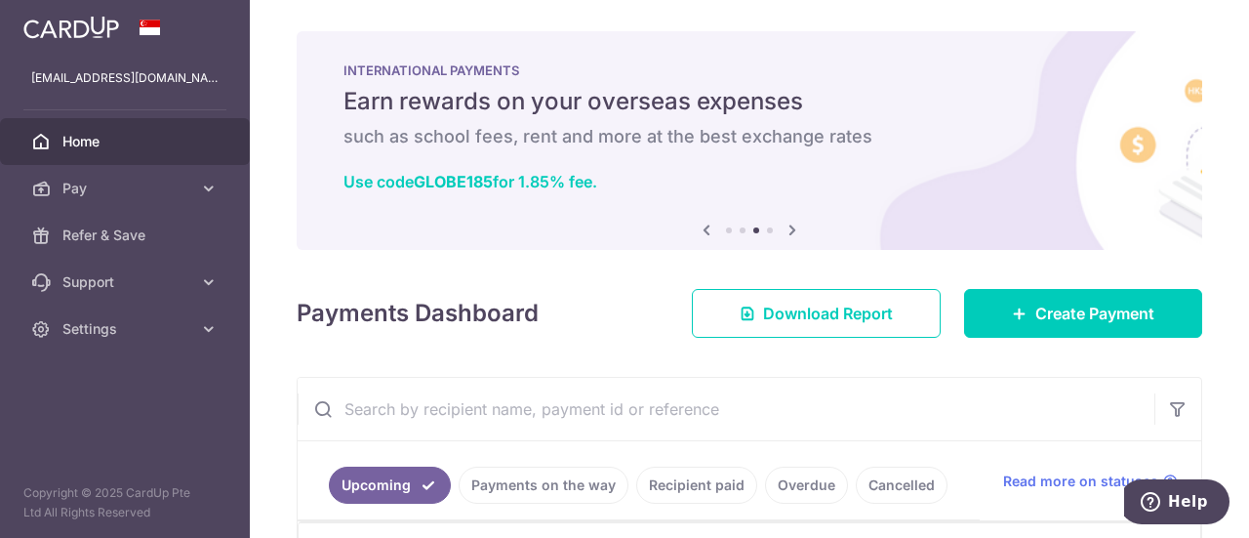
click at [142, 149] on span "Home" at bounding box center [126, 142] width 129 height 20
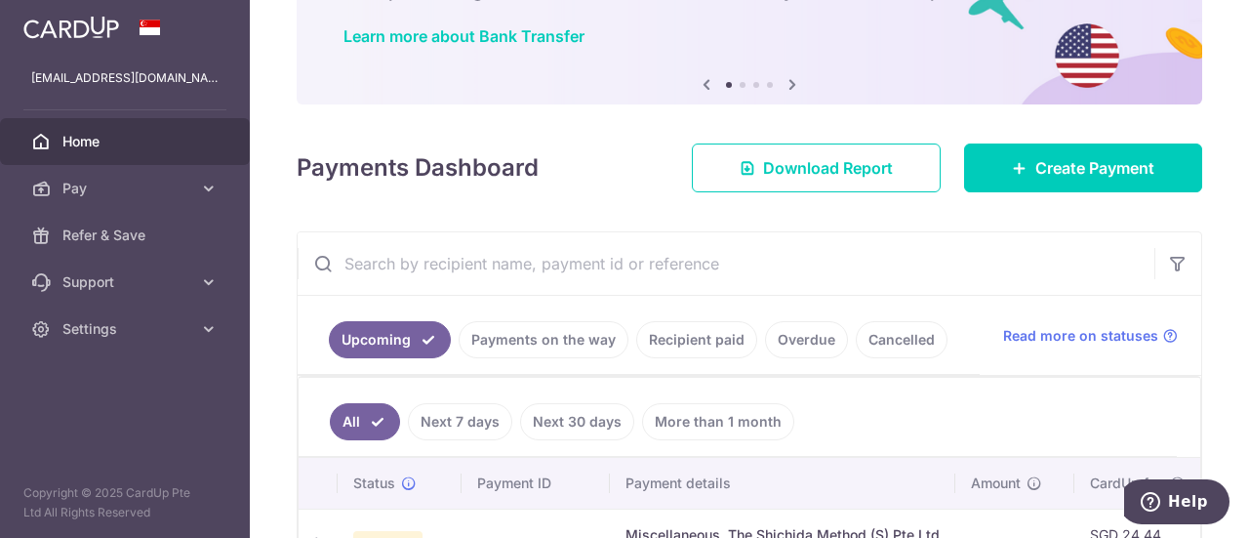
scroll to position [286, 0]
